Goal: Task Accomplishment & Management: Use online tool/utility

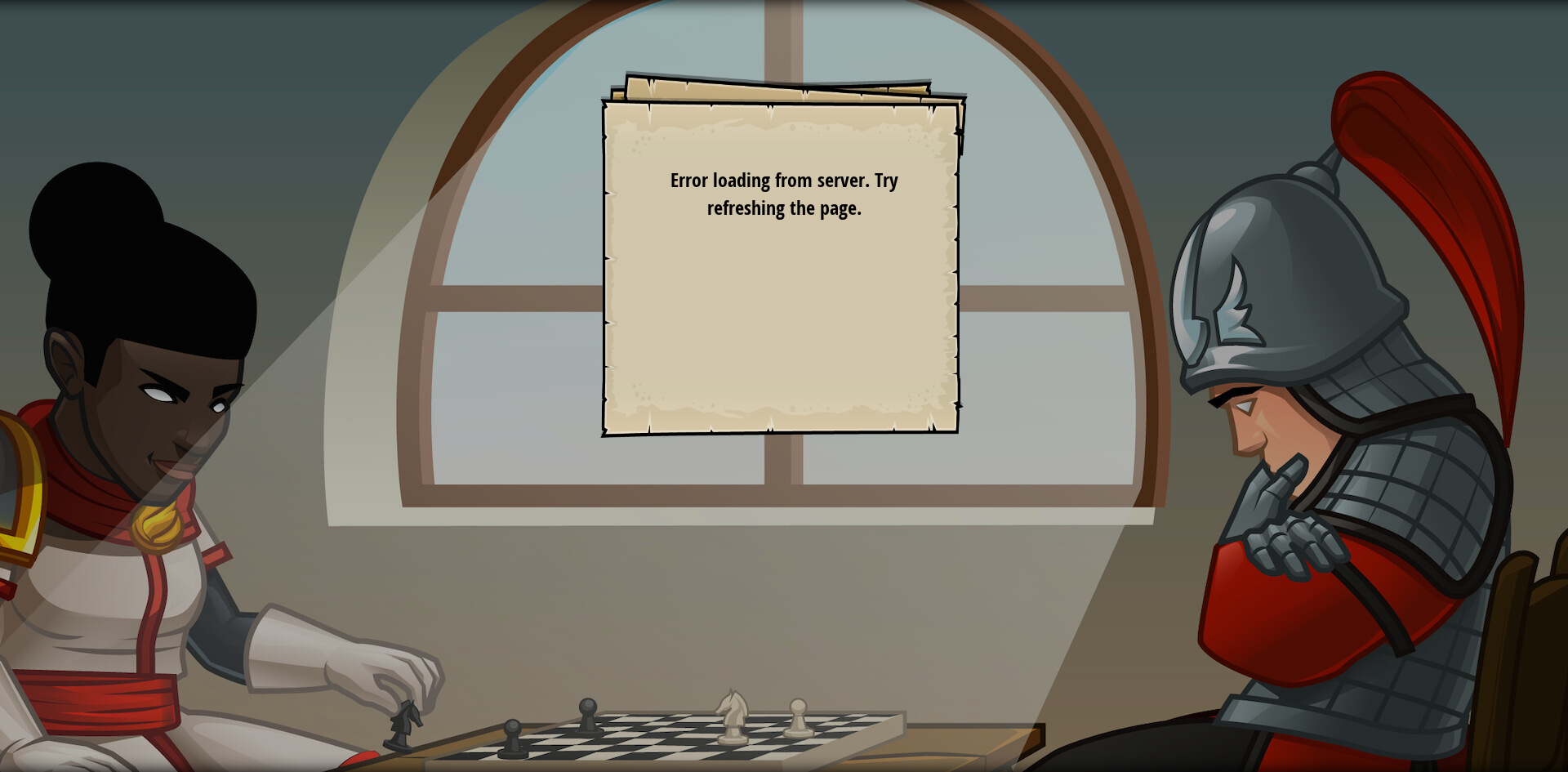
drag, startPoint x: 1209, startPoint y: 617, endPoint x: 1227, endPoint y: 637, distance: 26.9
click at [1219, 626] on div "Goals Start Level Error loading from server. Try refreshing the page. You'll ne…" at bounding box center [784, 386] width 1568 height 772
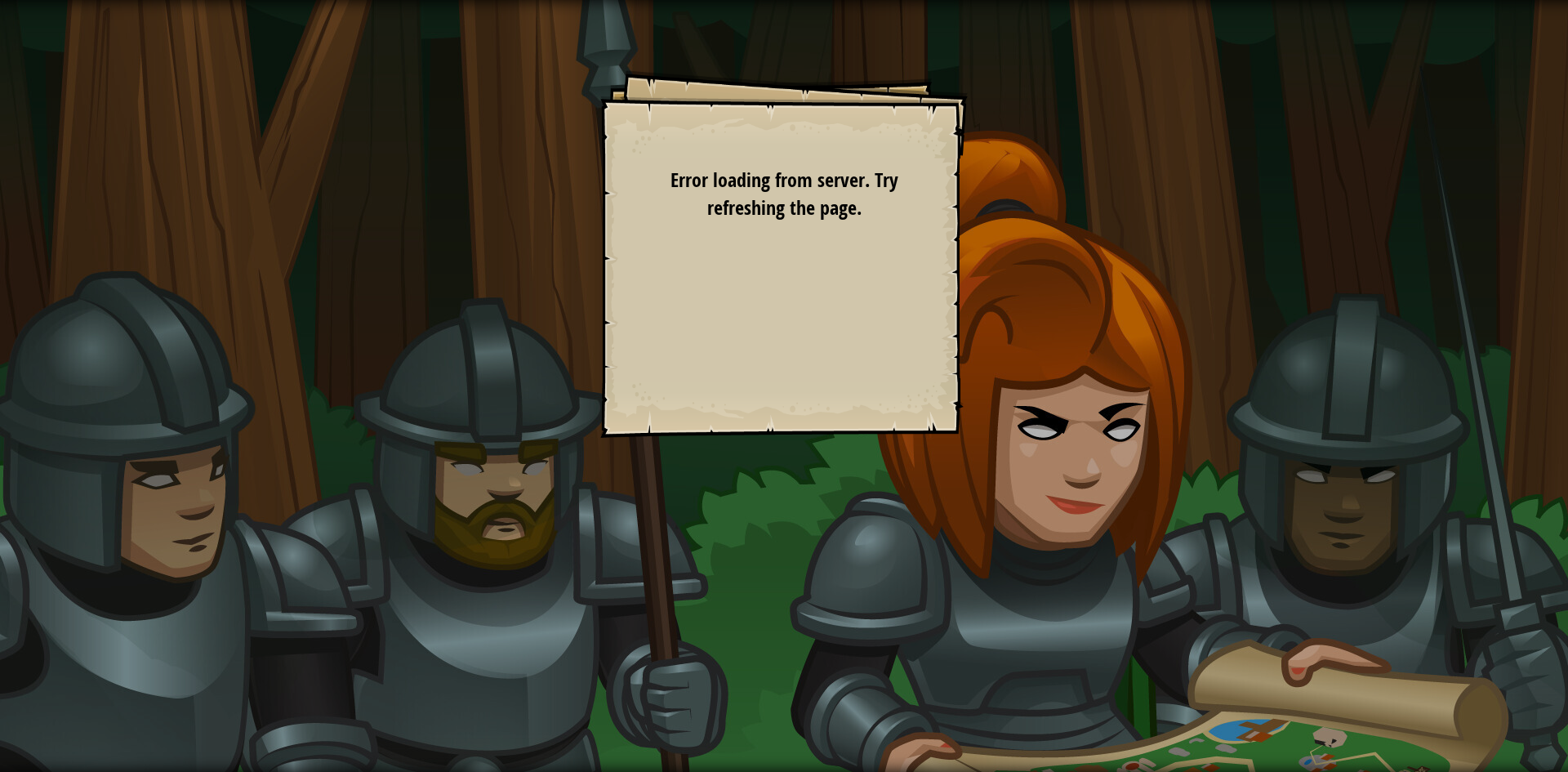
click at [322, 550] on div "Goals Start Level Error loading from server. Try refreshing the page. You'll ne…" at bounding box center [784, 386] width 1568 height 772
drag, startPoint x: 531, startPoint y: 550, endPoint x: 540, endPoint y: 567, distance: 19.2
click at [540, 567] on div "Goals Start Level Error loading from server. Try refreshing the page. You'll ne…" at bounding box center [784, 386] width 1568 height 772
drag, startPoint x: 852, startPoint y: 167, endPoint x: 871, endPoint y: 166, distance: 19.0
click at [855, 167] on span "Error loading from server. Try refreshing the page." at bounding box center [784, 194] width 227 height 54
